Goal: Task Accomplishment & Management: Use online tool/utility

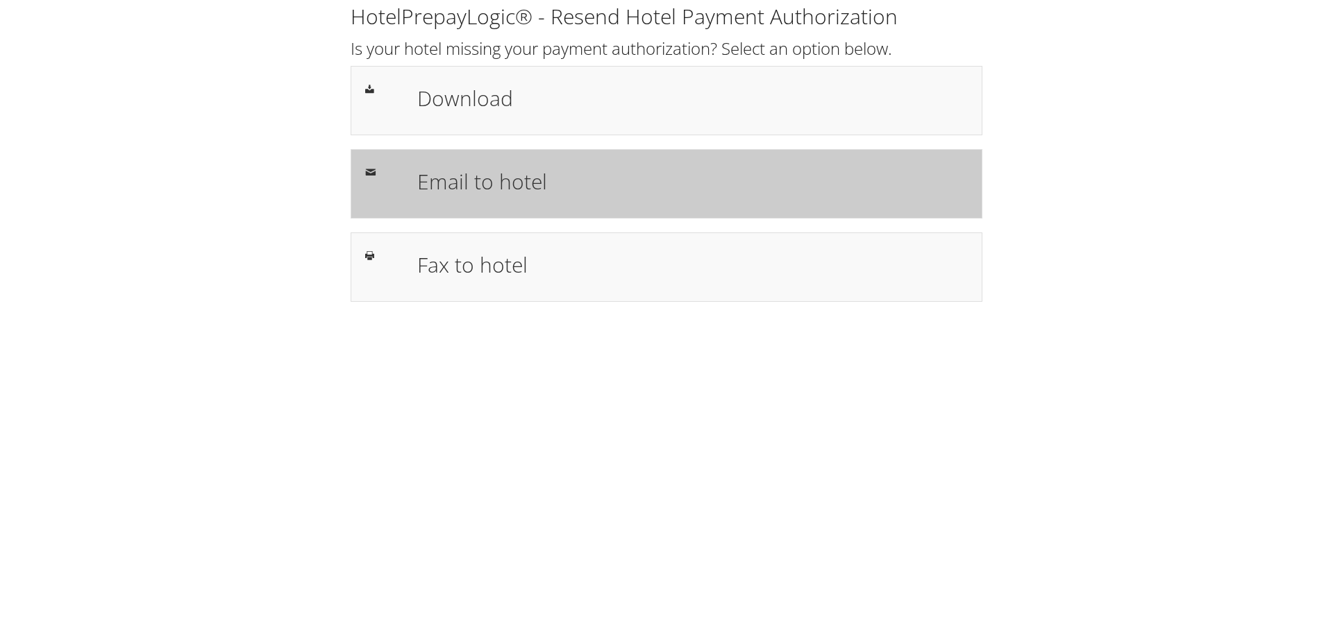
click at [429, 177] on h1 "Email to hotel" at bounding box center [692, 181] width 551 height 31
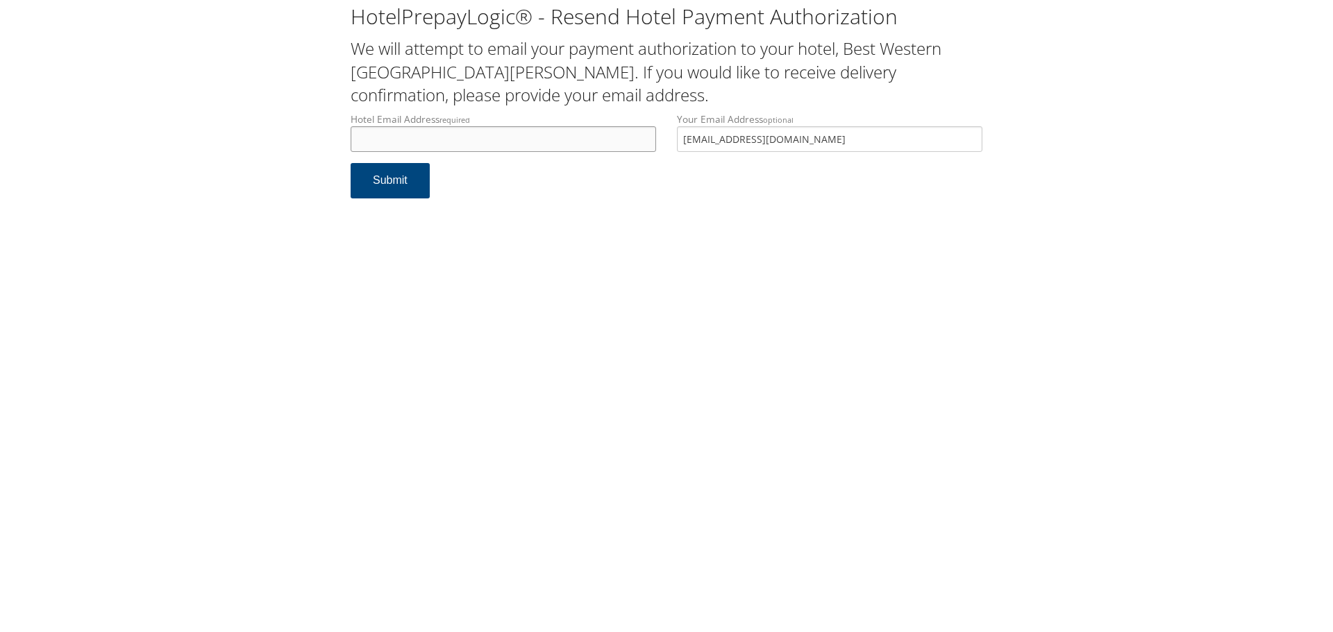
click at [405, 148] on input "Hotel Email Address required" at bounding box center [503, 139] width 305 height 26
type input "1"
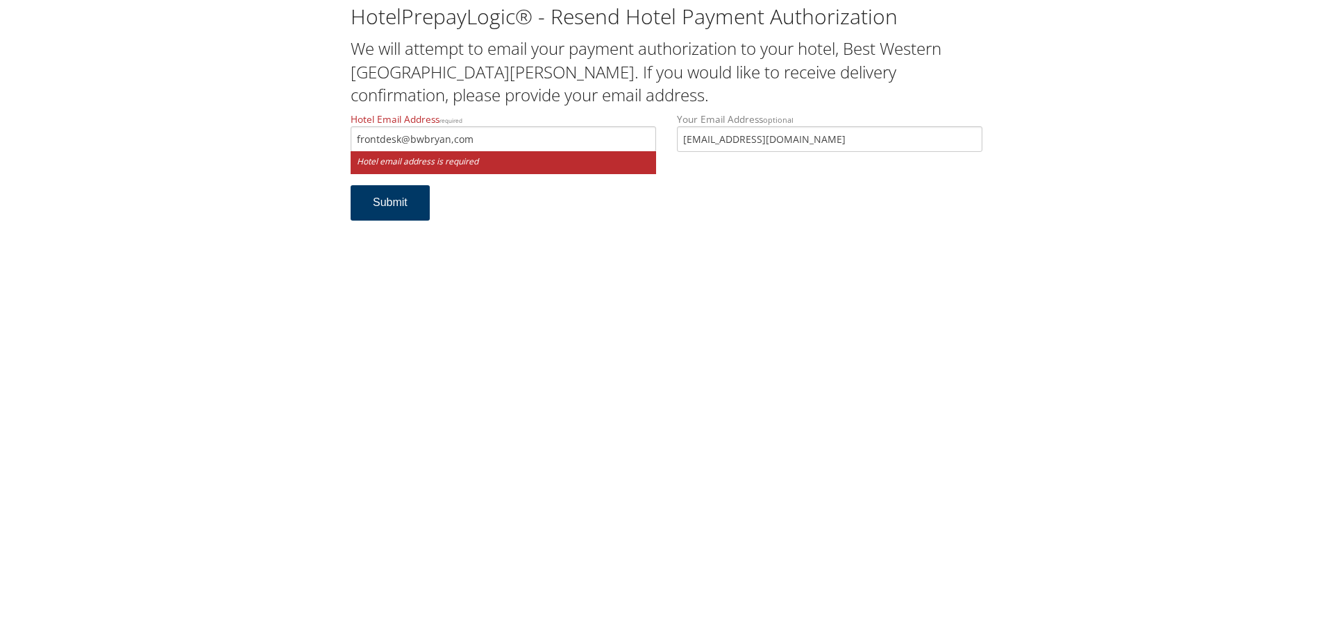
click at [380, 206] on button "Submit" at bounding box center [390, 202] width 79 height 35
click at [478, 141] on input "frontdesk@bwbryan,com" at bounding box center [503, 139] width 305 height 26
click at [452, 142] on input "frontdesk@bwbryan,com" at bounding box center [503, 139] width 305 height 26
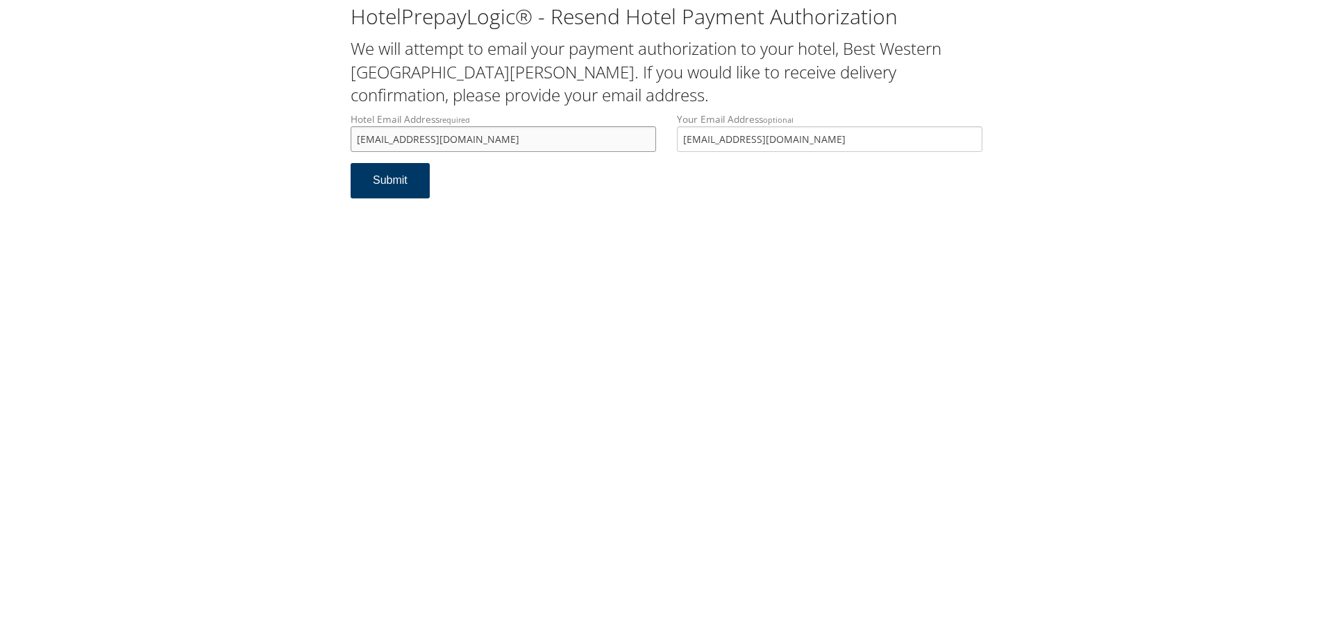
type input "[EMAIL_ADDRESS][DOMAIN_NAME]"
click at [403, 179] on button "Submit" at bounding box center [390, 180] width 79 height 35
